Goal: Information Seeking & Learning: Check status

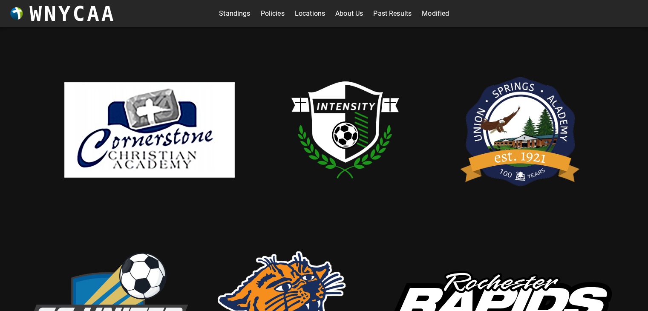
click at [240, 15] on link "Standings" at bounding box center [234, 14] width 31 height 14
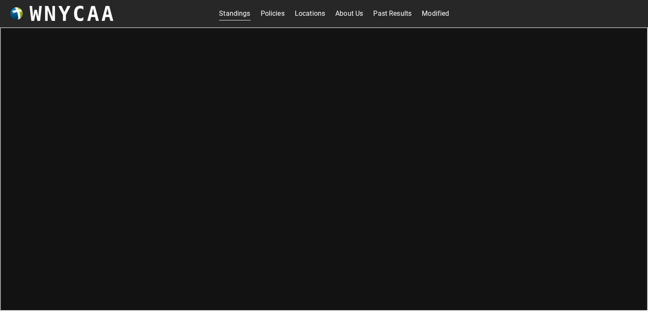
click at [438, 15] on link "Modified" at bounding box center [435, 14] width 27 height 14
click at [435, 13] on link "Modified" at bounding box center [435, 14] width 27 height 14
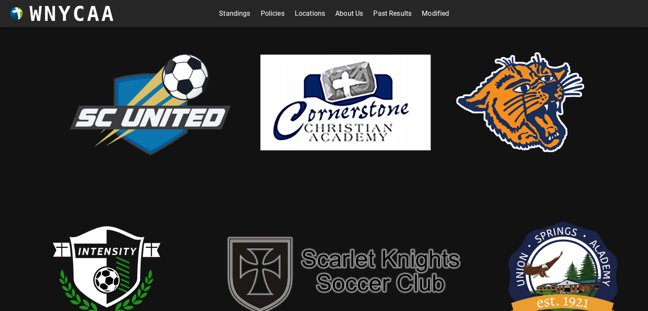
click at [233, 11] on link "Standings" at bounding box center [234, 14] width 31 height 14
